Goal: Information Seeking & Learning: Compare options

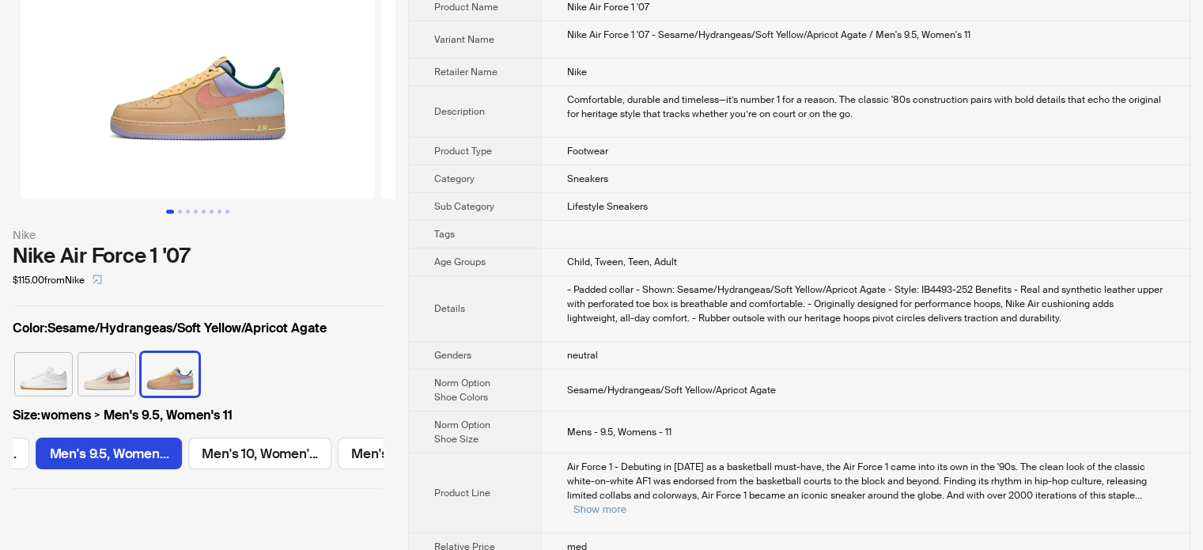
scroll to position [158, 0]
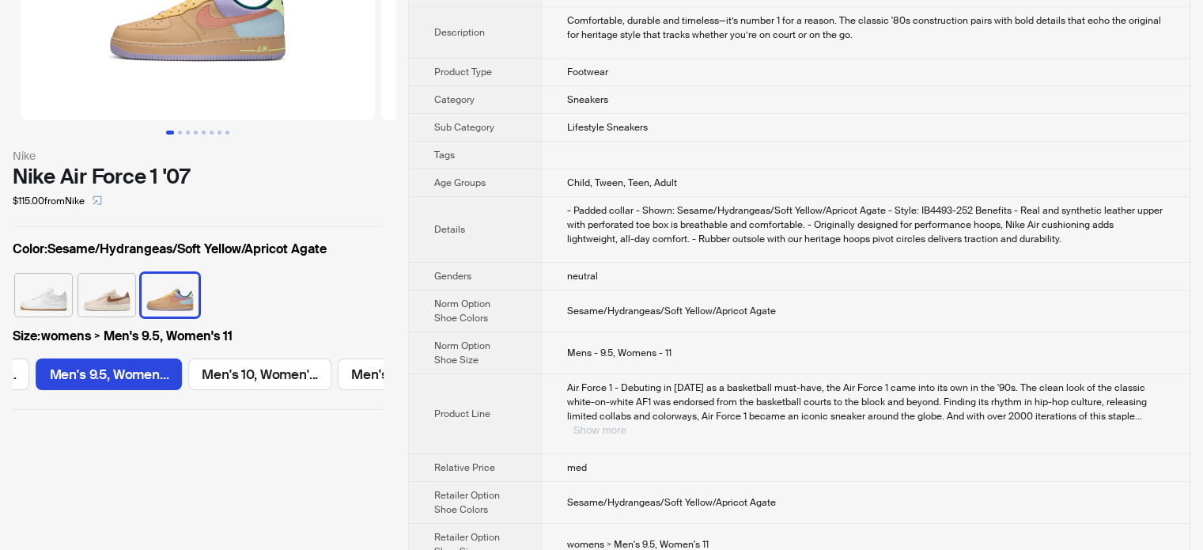
click at [626, 424] on button "Show more" at bounding box center [599, 430] width 53 height 12
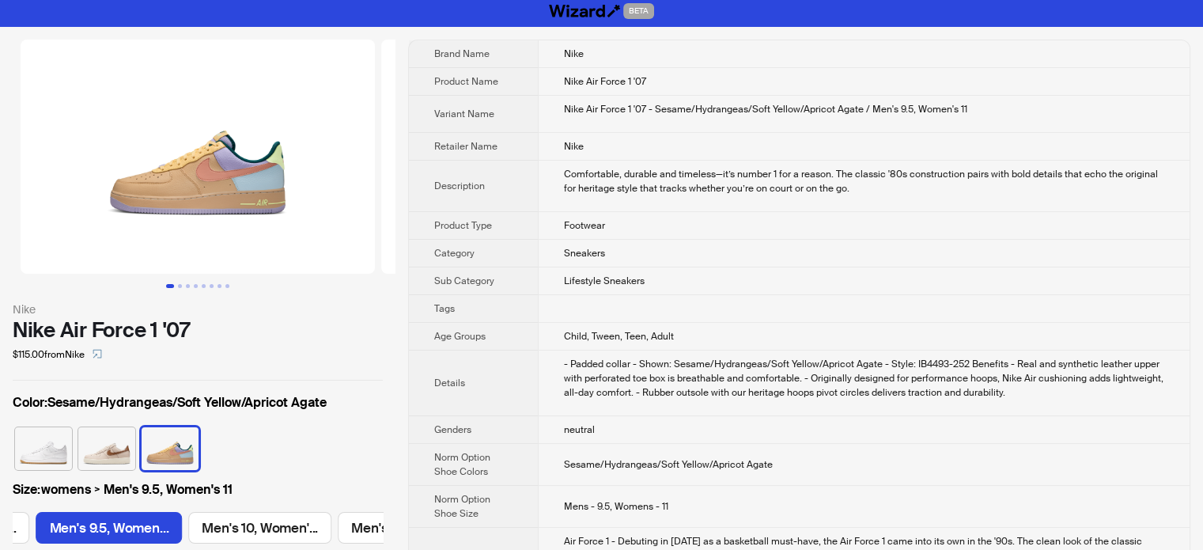
scroll to position [0, 0]
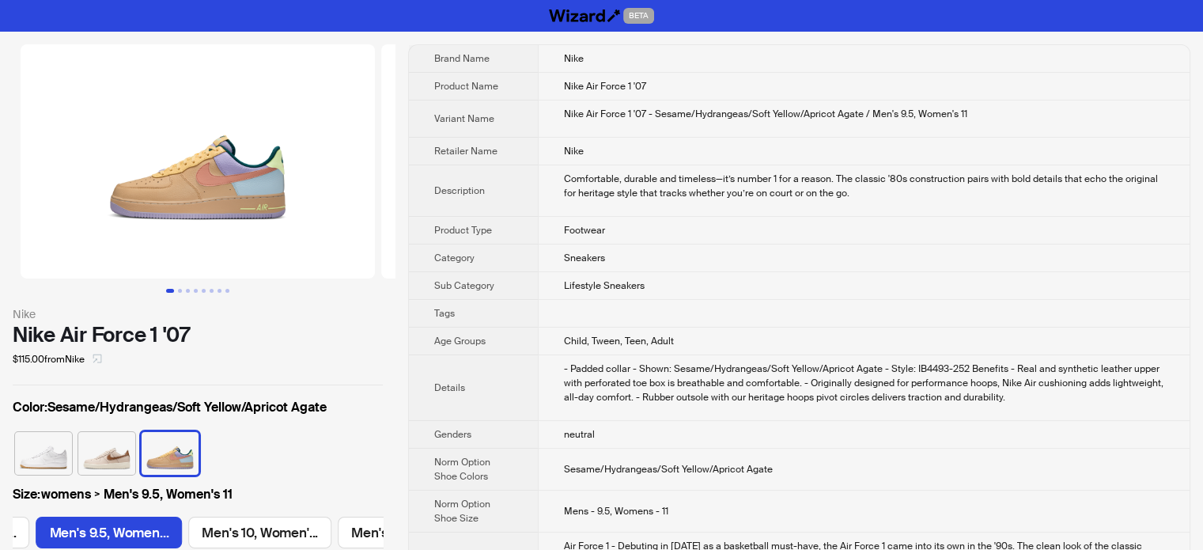
click at [102, 360] on icon "select" at bounding box center [97, 358] width 9 height 9
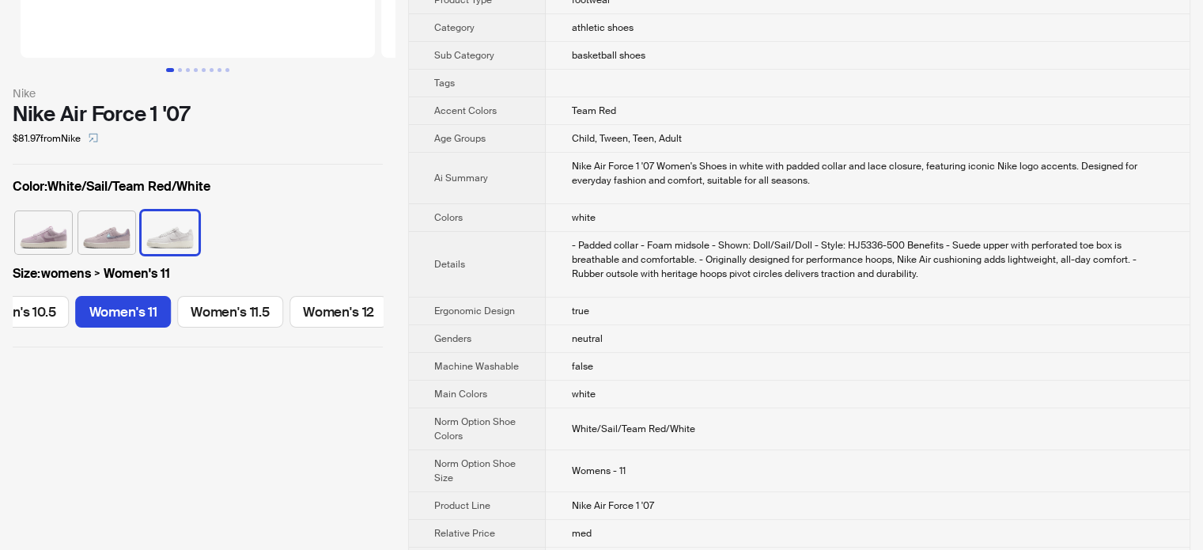
scroll to position [158, 0]
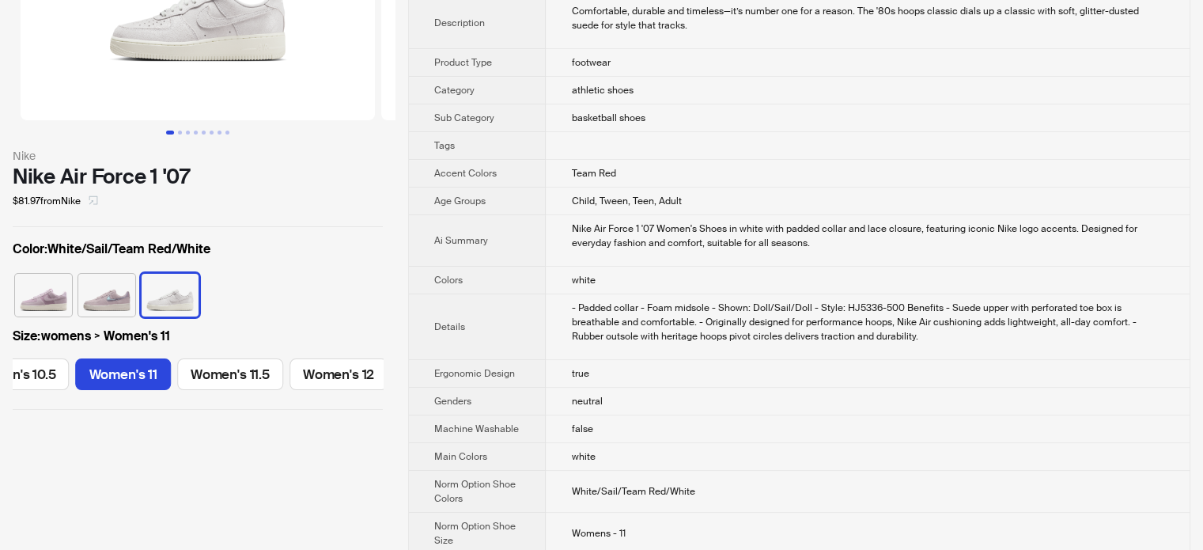
click at [88, 202] on button "button" at bounding box center [93, 200] width 25 height 25
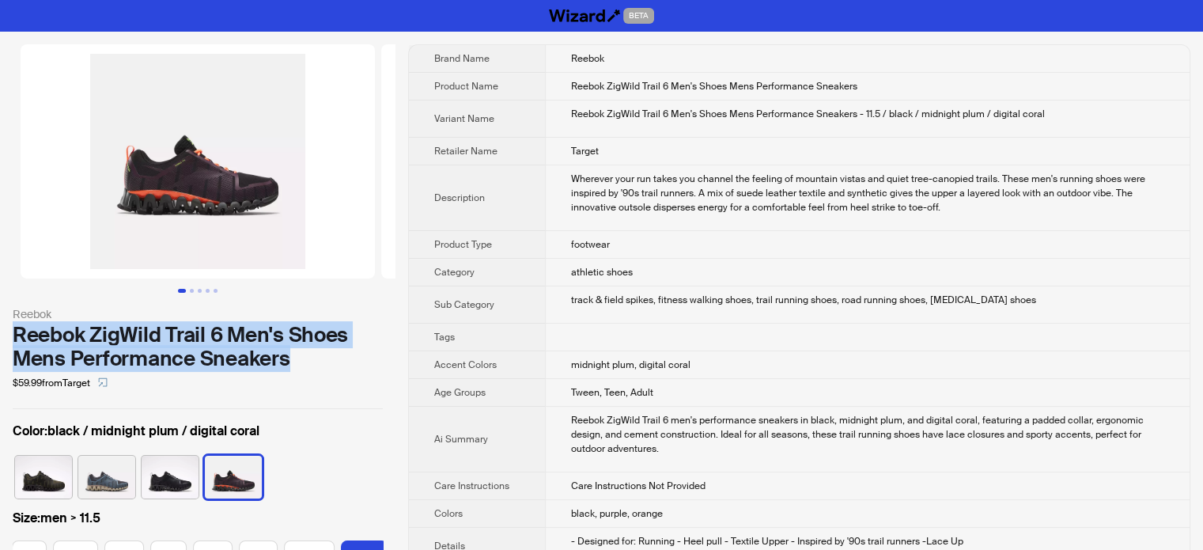
drag, startPoint x: 293, startPoint y: 363, endPoint x: 6, endPoint y: 335, distance: 288.5
click at [6, 335] on div "Reebok Reebok ZigWild Trail 6 Men's Shoes Mens Performance Sneakers $59.99 from…" at bounding box center [198, 318] width 396 height 573
copy div "Reebok ZigWild Trail 6 Men's Shoes Mens Performance Sneakers"
